Goal: Information Seeking & Learning: Learn about a topic

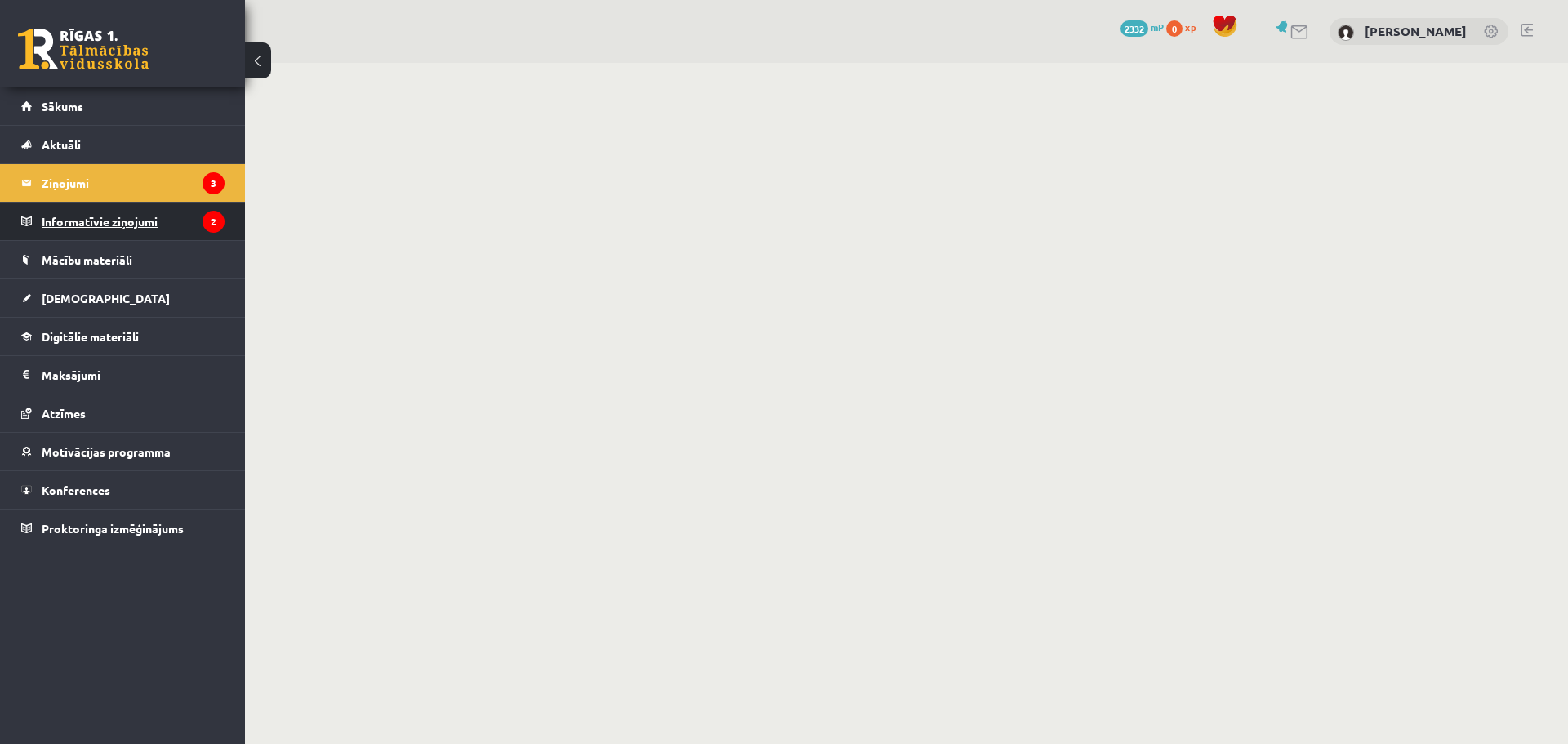
click at [86, 219] on legend "Informatīvie ziņojumi 2" at bounding box center [133, 221] width 183 height 38
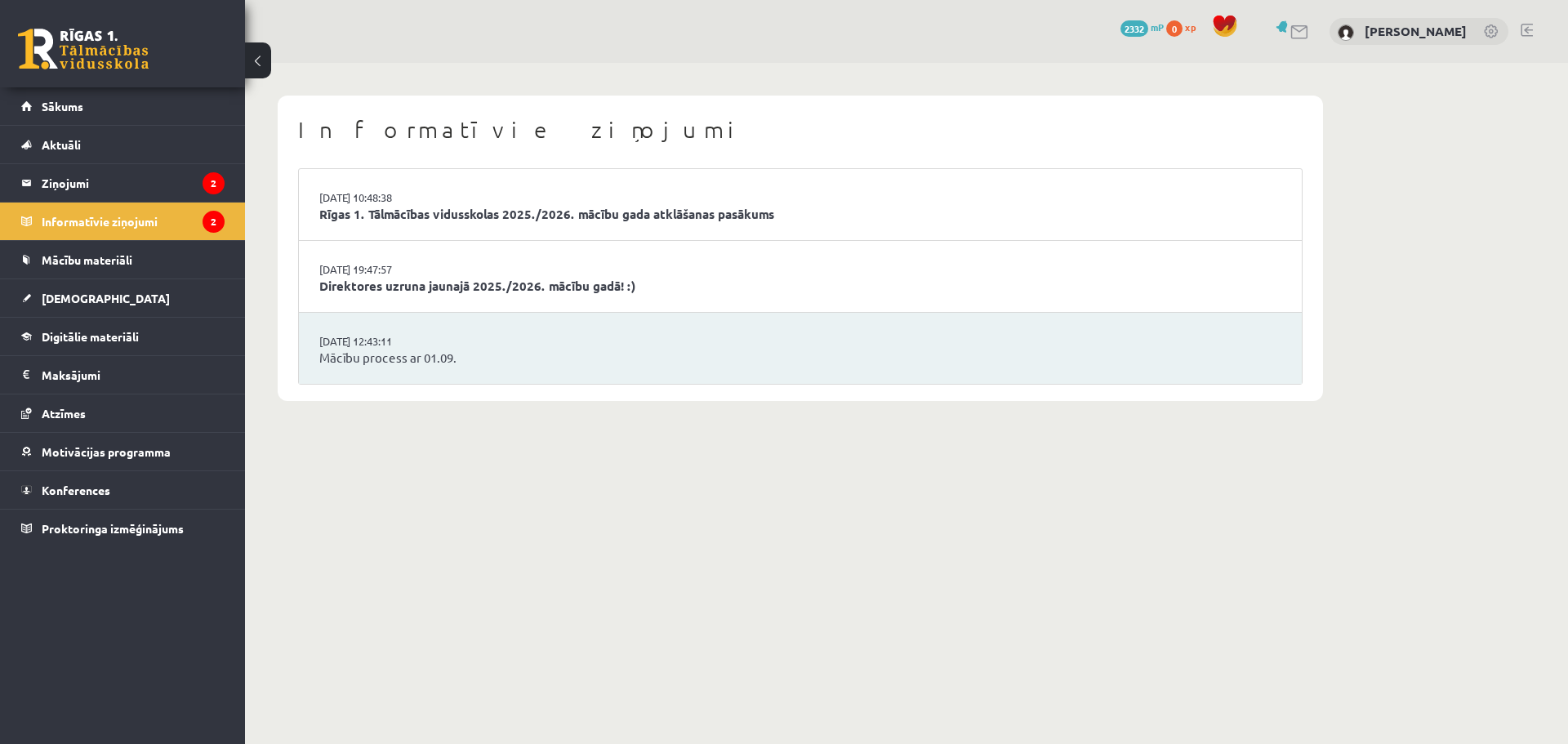
click at [422, 309] on ul "02.09.2025 10:48:38 Rīgas 1. Tālmācības vidusskolas 2025./2026. mācību gada atk…" at bounding box center [801, 276] width 1005 height 217
click at [385, 336] on link "[DATE] 12:43:11" at bounding box center [380, 341] width 122 height 16
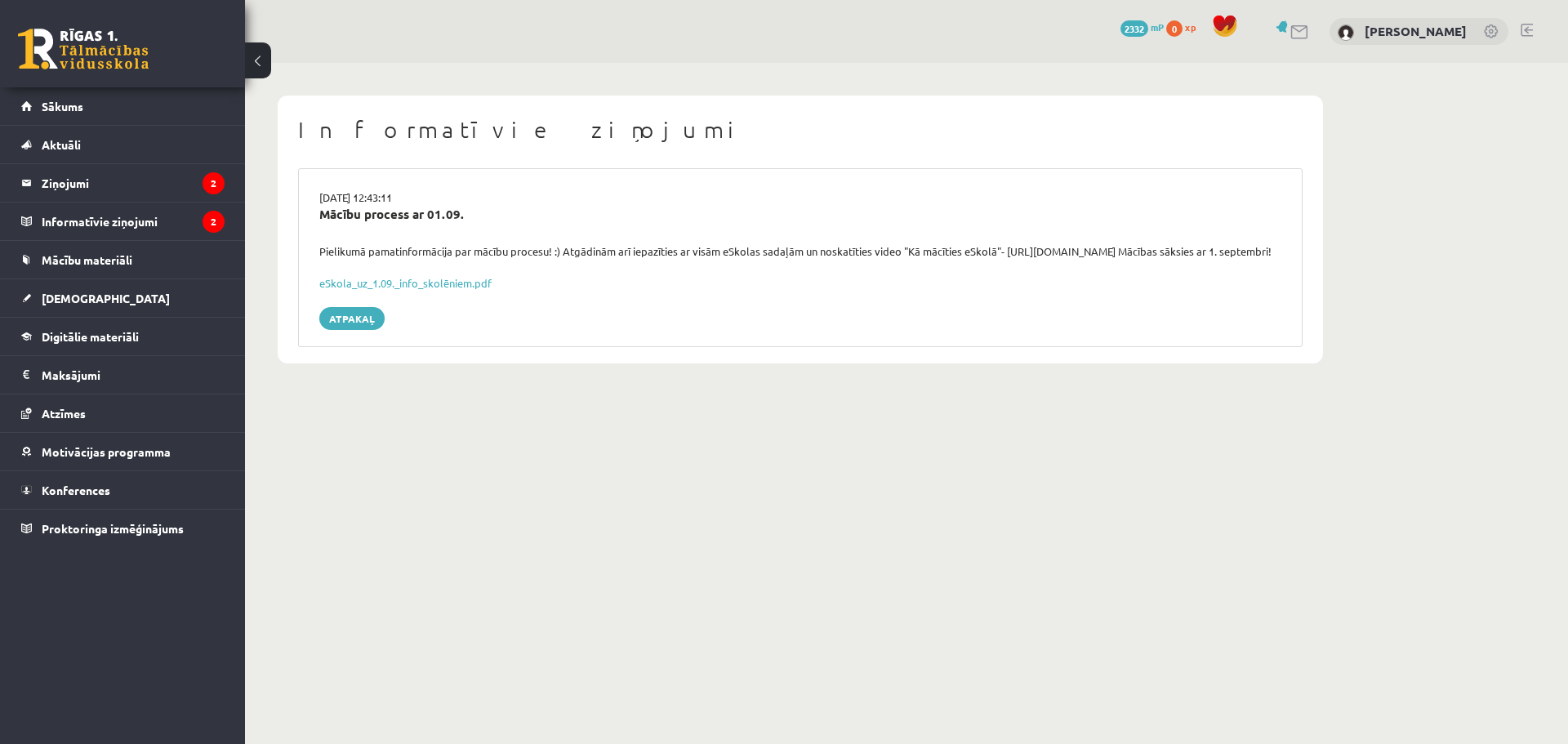
click at [417, 282] on div "[DATE] 12:43:11 Mācību process ar 01.09. Pielikumā pamatinformācija par mācību …" at bounding box center [801, 257] width 1005 height 179
click at [419, 313] on div "[DATE] 12:43:11 Mācību process ar 01.09. Pielikumā pamatinformācija par mācību …" at bounding box center [801, 257] width 1005 height 179
click at [419, 290] on link "eSkola_uz_1.09._info_skolēniem.pdf" at bounding box center [405, 282] width 173 height 13
click at [72, 299] on span "[DEMOGRAPHIC_DATA]" at bounding box center [105, 298] width 128 height 14
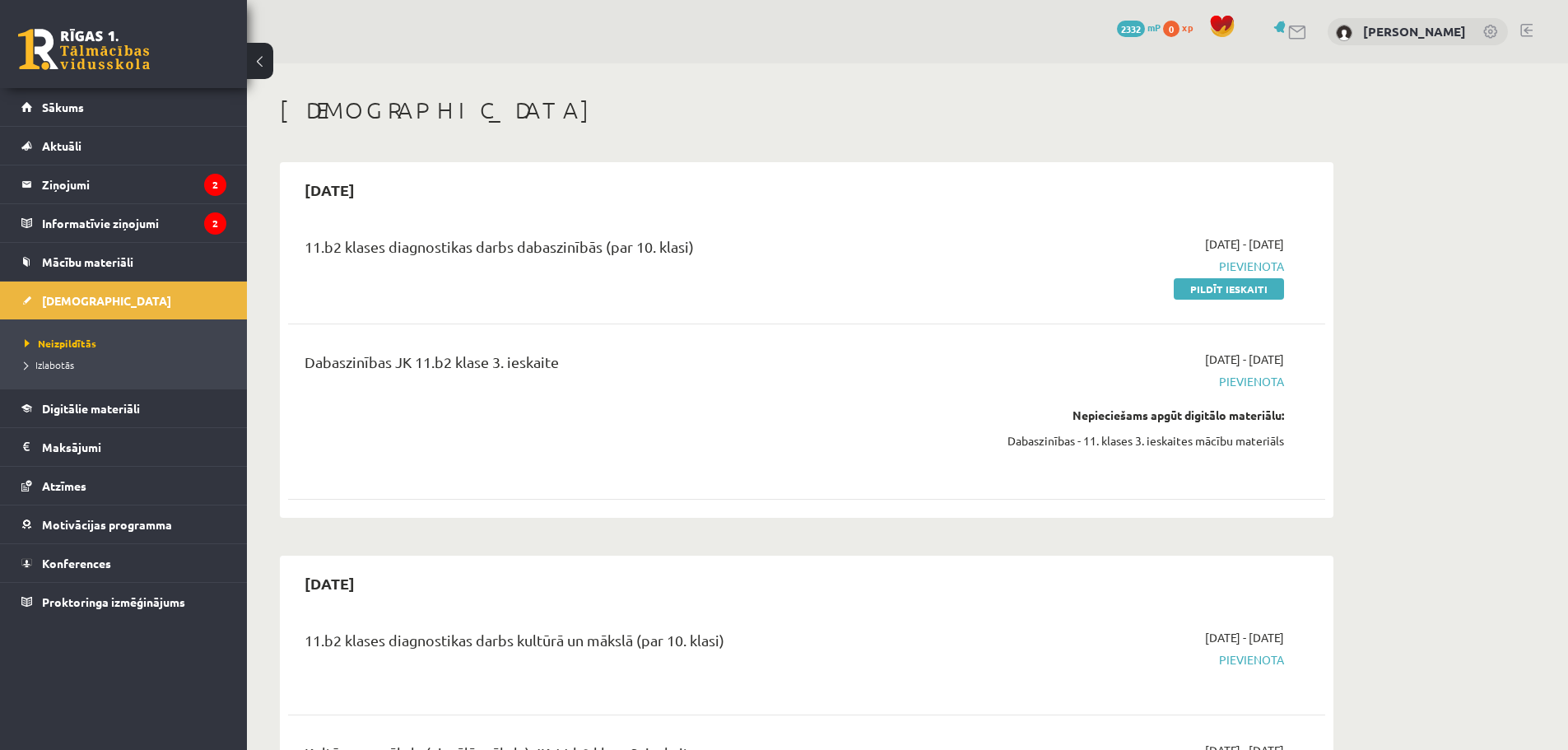
drag, startPoint x: 142, startPoint y: 700, endPoint x: 184, endPoint y: 671, distance: 51.0
click at [142, 700] on div "0 Dāvanas 2332 mP 0 xp [PERSON_NAME] Sākums Aktuāli Kā mācīties eSKOLĀ Kontakti…" at bounding box center [123, 375] width 247 height 750
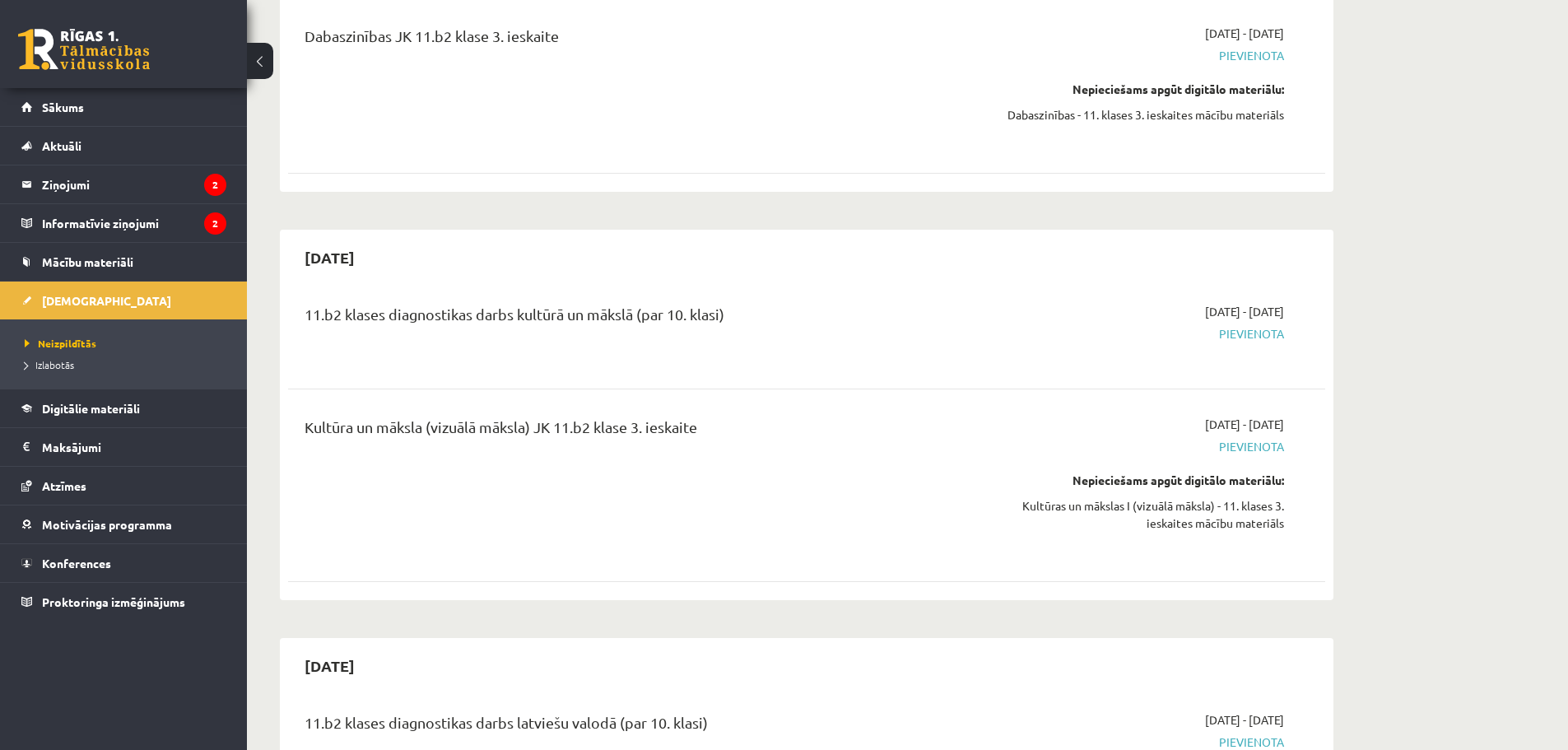
scroll to position [330, 0]
